Goal: Information Seeking & Learning: Learn about a topic

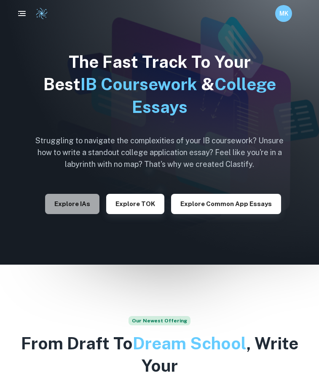
click at [70, 203] on button "Explore IAs" at bounding box center [72, 204] width 54 height 20
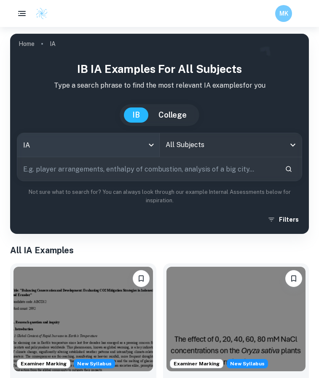
click at [81, 139] on body "We value your privacy We use cookies to enhance your browsing experience, serve…" at bounding box center [159, 216] width 319 height 378
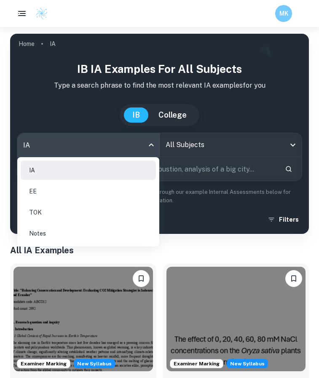
click at [177, 146] on div at bounding box center [159, 189] width 319 height 378
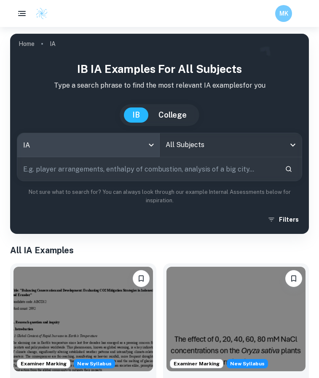
click at [189, 143] on input "All Subjects" at bounding box center [225, 145] width 122 height 16
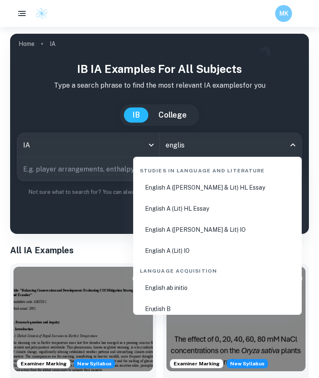
click at [217, 191] on li "English A (Lang & Lit) HL Essay" at bounding box center [218, 187] width 162 height 19
type input "English A (Lang & Lit) HL Essay"
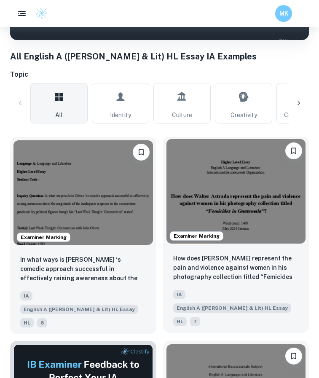
scroll to position [204, 0]
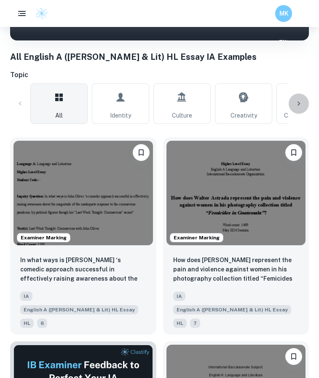
click at [297, 106] on icon at bounding box center [299, 103] width 8 height 8
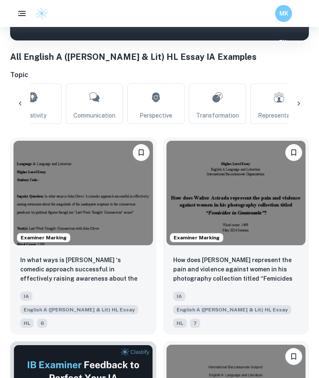
scroll to position [0, 226]
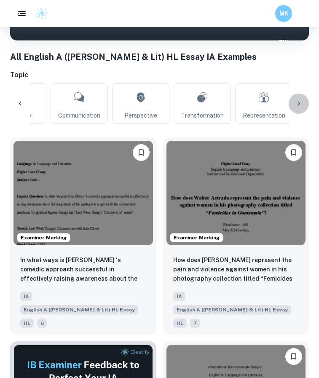
click at [297, 101] on icon at bounding box center [299, 103] width 8 height 8
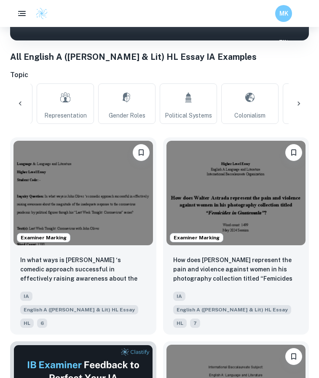
scroll to position [0, 452]
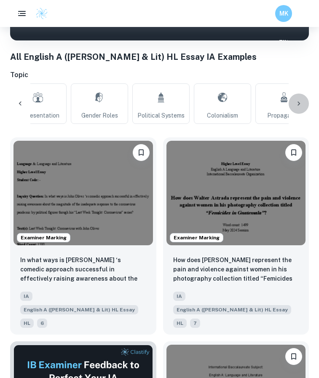
click at [297, 101] on icon at bounding box center [299, 103] width 8 height 8
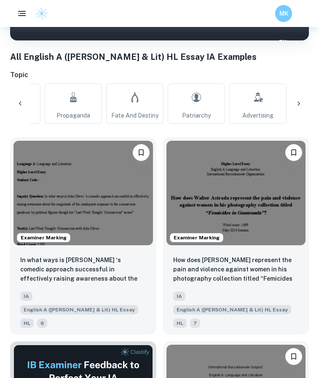
scroll to position [0, 678]
click at [299, 105] on icon at bounding box center [299, 104] width 3 height 4
click at [299, 106] on div "All Identity Culture Creativity Communication Perspective Transformation Repres…" at bounding box center [159, 103] width 299 height 40
click at [297, 101] on div "All Identity Culture Creativity Communication Perspective Transformation Repres…" at bounding box center [159, 103] width 299 height 40
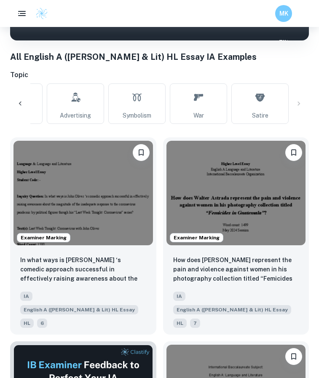
click at [21, 98] on div at bounding box center [20, 104] width 20 height 20
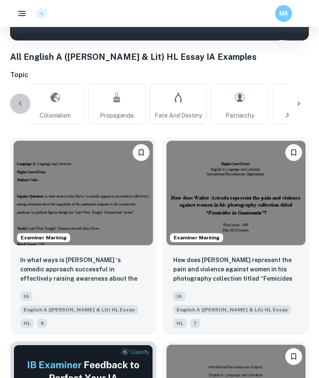
click at [21, 98] on div at bounding box center [20, 104] width 20 height 20
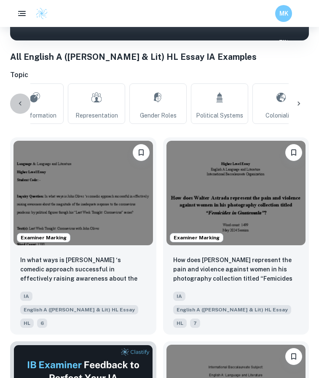
click at [21, 98] on div at bounding box center [20, 104] width 20 height 20
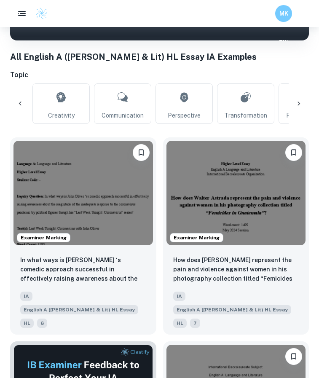
scroll to position [0, 167]
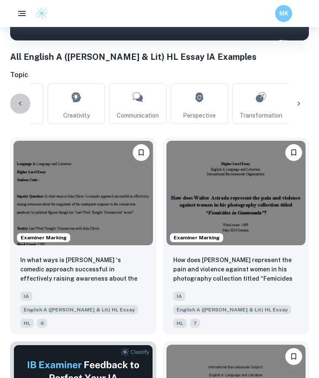
click at [21, 98] on div at bounding box center [20, 104] width 20 height 20
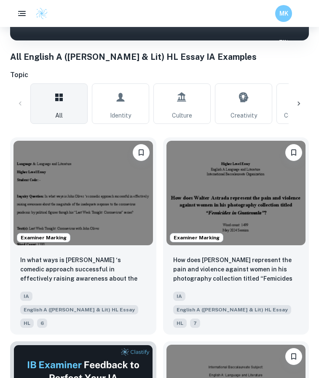
click at [21, 98] on div "All Identity Culture Creativity Communication Perspective Transformation Repres…" at bounding box center [159, 103] width 299 height 40
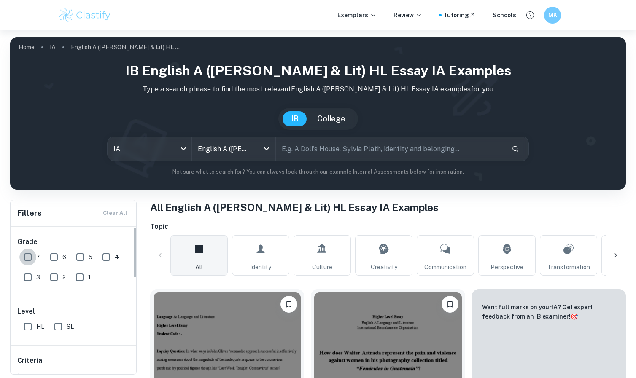
click at [30, 260] on input "7" at bounding box center [27, 257] width 17 height 17
checkbox input "true"
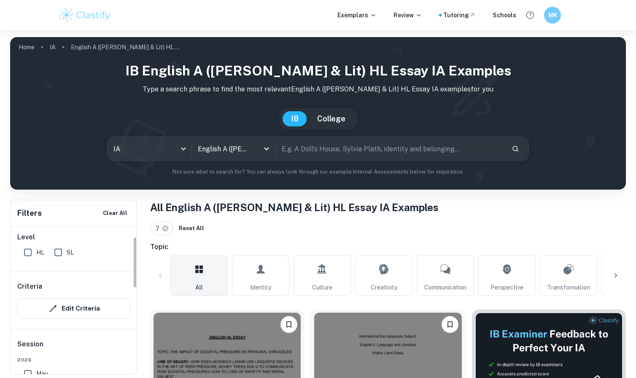
scroll to position [29, 0]
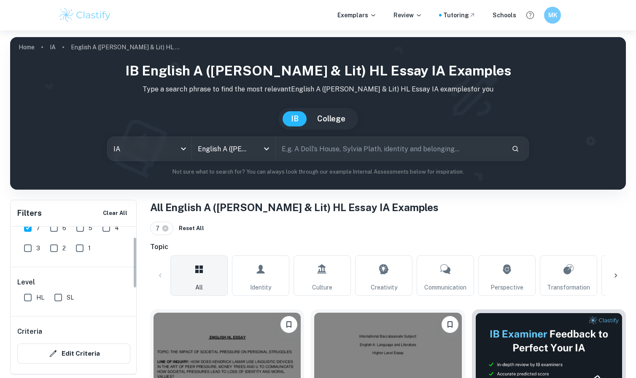
click at [30, 297] on input "HL" at bounding box center [27, 297] width 17 height 17
checkbox input "true"
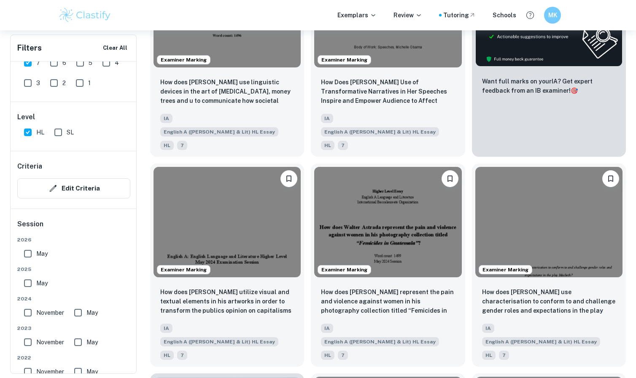
scroll to position [362, 0]
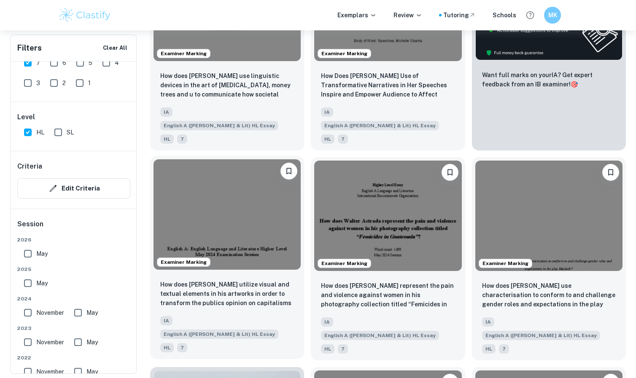
click at [293, 185] on img at bounding box center [226, 214] width 147 height 110
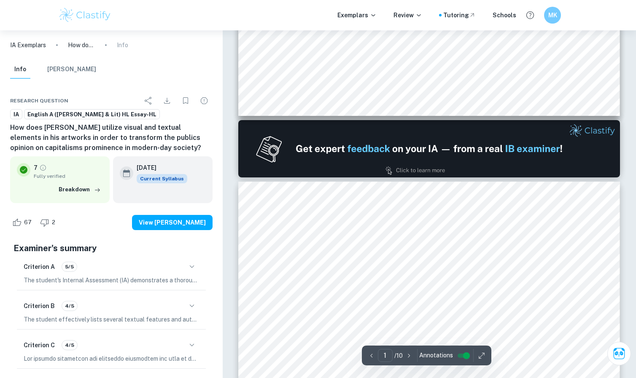
type input "2"
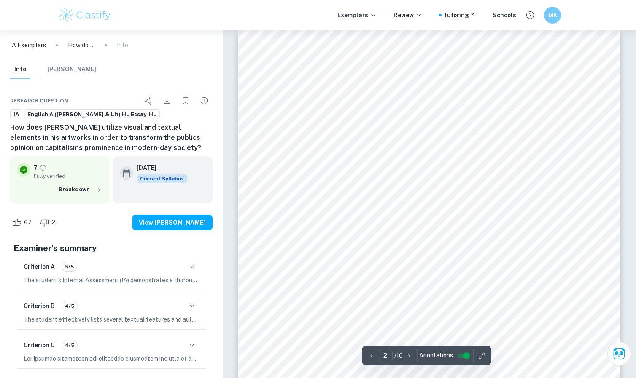
scroll to position [581, 0]
drag, startPoint x: 304, startPoint y: 65, endPoint x: 538, endPoint y: 72, distance: 234.1
click at [319, 73] on div "In the face of harmful societal and economical systems, artists harness their p…" at bounding box center [429, 264] width 382 height 494
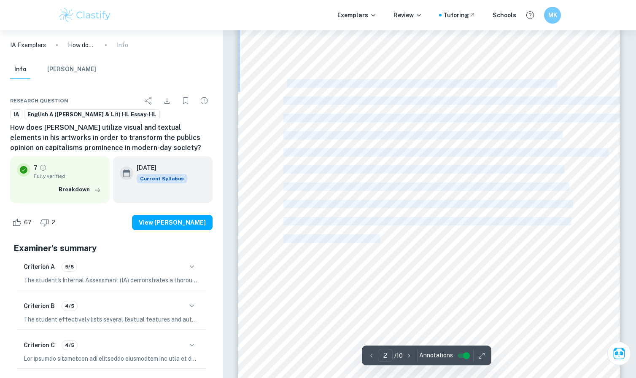
drag, startPoint x: 286, startPoint y: 81, endPoint x: 430, endPoint y: 88, distance: 144.3
click at [319, 89] on div "In the face of harmful societal and economical systems, artists harness their p…" at bounding box center [429, 264] width 382 height 494
click at [319, 88] on div "In the face of harmful societal and economical systems, artists harness their p…" at bounding box center [429, 264] width 382 height 494
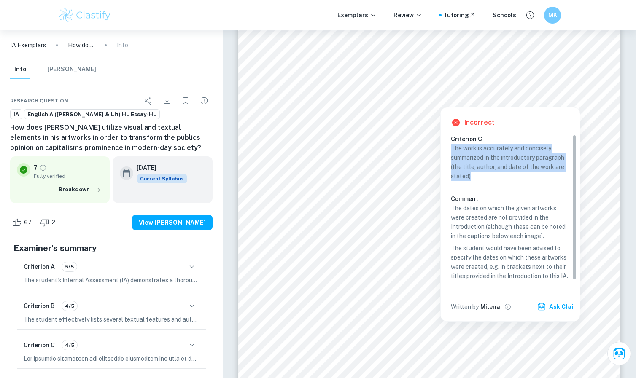
drag, startPoint x: 452, startPoint y: 148, endPoint x: 487, endPoint y: 177, distance: 45.3
click at [319, 177] on p "The work is accurately and concisely summarized in the introductory paragraph (…" at bounding box center [510, 162] width 119 height 37
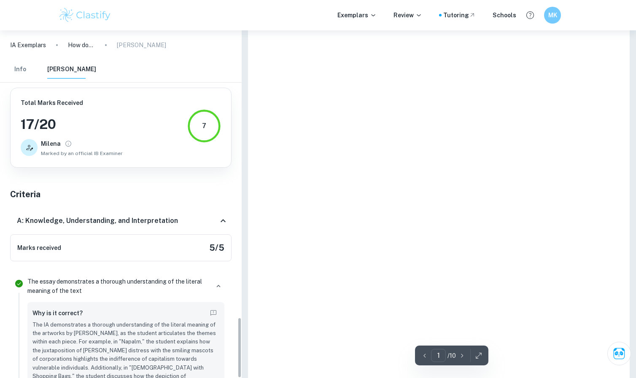
scroll to position [1491, 0]
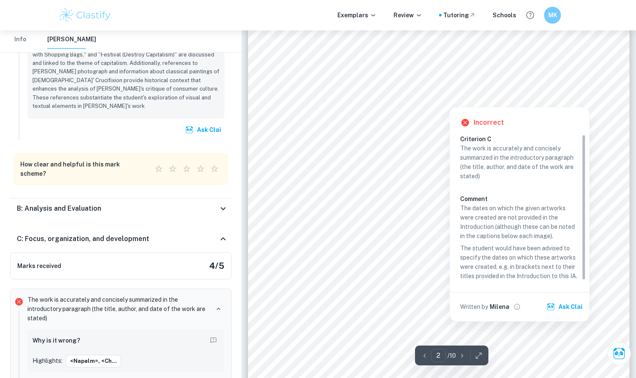
click at [319, 99] on div at bounding box center [449, 101] width 234 height 8
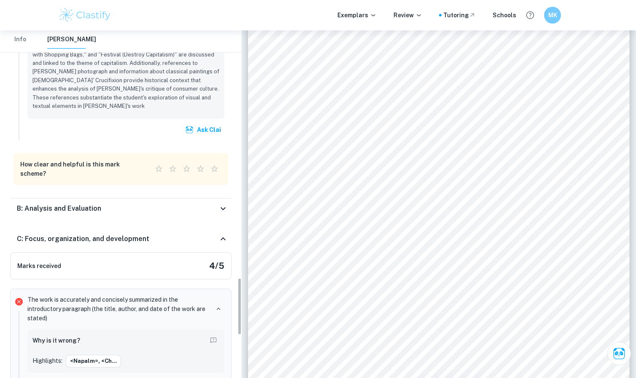
scroll to position [1496, 0]
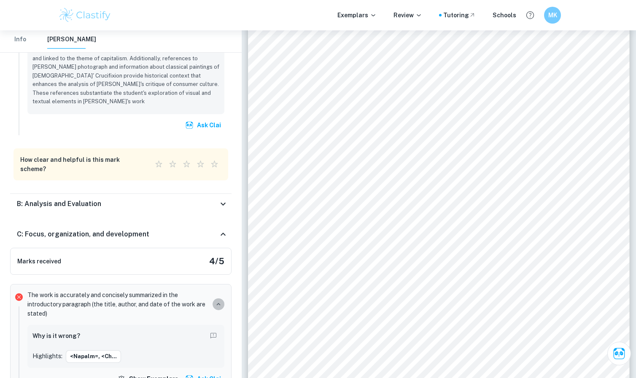
click at [219, 303] on icon "button" at bounding box center [219, 304] width 4 height 3
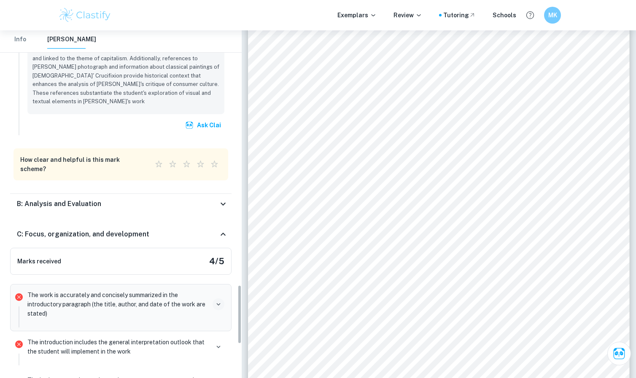
click at [219, 301] on icon "button" at bounding box center [219, 305] width 8 height 8
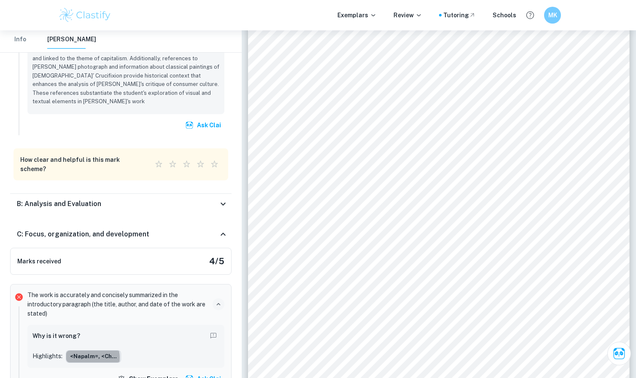
click at [89, 350] on button "<Napalm=, <Ch..." at bounding box center [93, 356] width 55 height 13
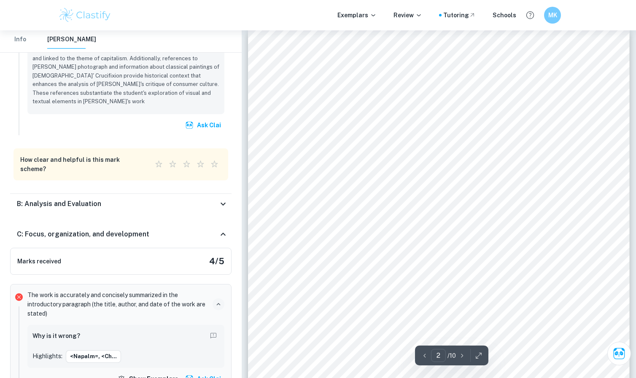
drag, startPoint x: 290, startPoint y: 130, endPoint x: 475, endPoint y: 143, distance: 184.7
click at [319, 143] on div "In the face of harmful societal and economical systems, artists harness their p…" at bounding box center [439, 277] width 382 height 494
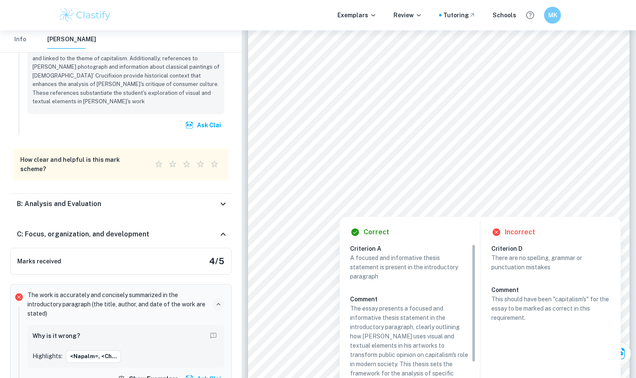
click at [319, 194] on div at bounding box center [436, 193] width 286 height 26
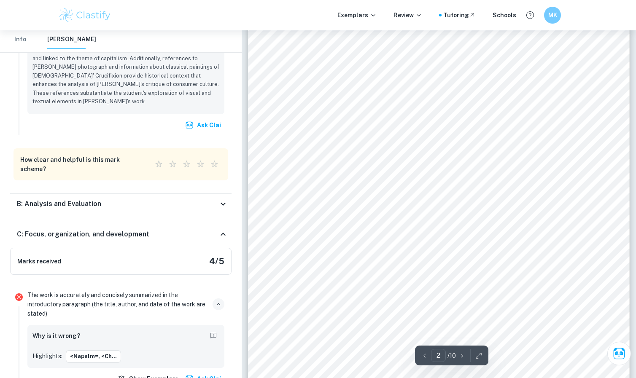
click at [319, 194] on div "In the face of harmful societal and economical systems, artists harness their p…" at bounding box center [439, 236] width 382 height 494
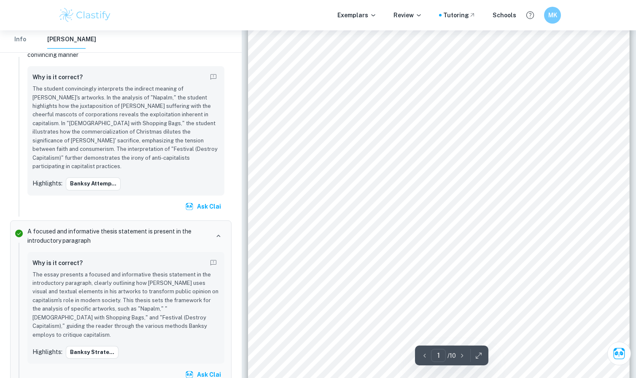
scroll to position [132, 0]
drag, startPoint x: 326, startPoint y: 81, endPoint x: 593, endPoint y: 103, distance: 267.8
click at [319, 103] on div "English A: English Language and Literature Higher Level May 2024 Examination Se…" at bounding box center [439, 153] width 382 height 494
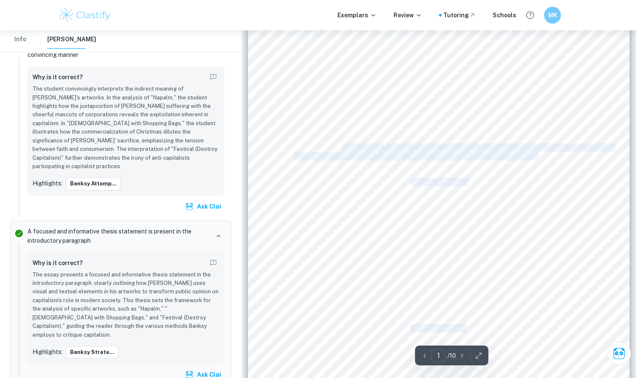
drag, startPoint x: 342, startPoint y: 144, endPoint x: 597, endPoint y: 168, distance: 256.2
click at [319, 169] on div "English A: English Language and Literature Higher Level May 2024 Examination Se…" at bounding box center [439, 153] width 382 height 494
click at [319, 168] on div "English A: English Language and Literature Higher Level May 2024 Examination Se…" at bounding box center [439, 153] width 382 height 494
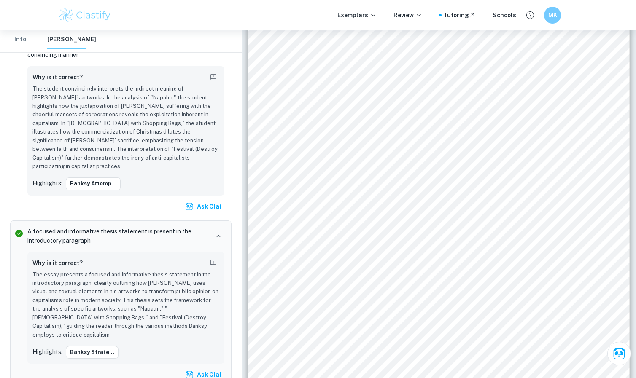
click at [319, 62] on div "English A: English Language and Literature Higher Level May 2024 Examination Se…" at bounding box center [439, 153] width 382 height 494
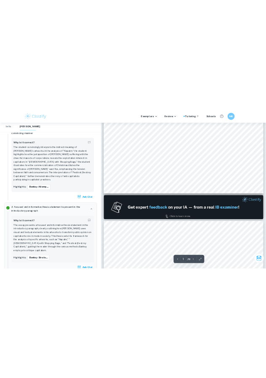
scroll to position [136, 0]
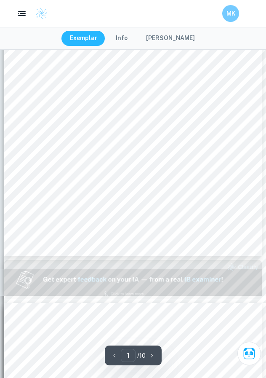
type input "2"
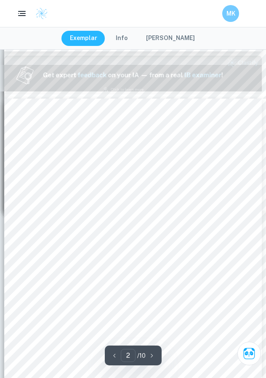
scroll to position [339, 0]
click at [207, 204] on span "and deceived society into accepting it through a humorous approach. In [DATE] s…" at bounding box center [129, 203] width 189 height 5
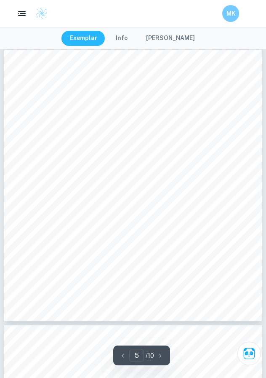
scroll to position [1467, 0]
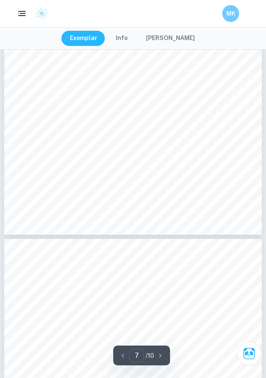
type input "8"
